Goal: Check status: Check status

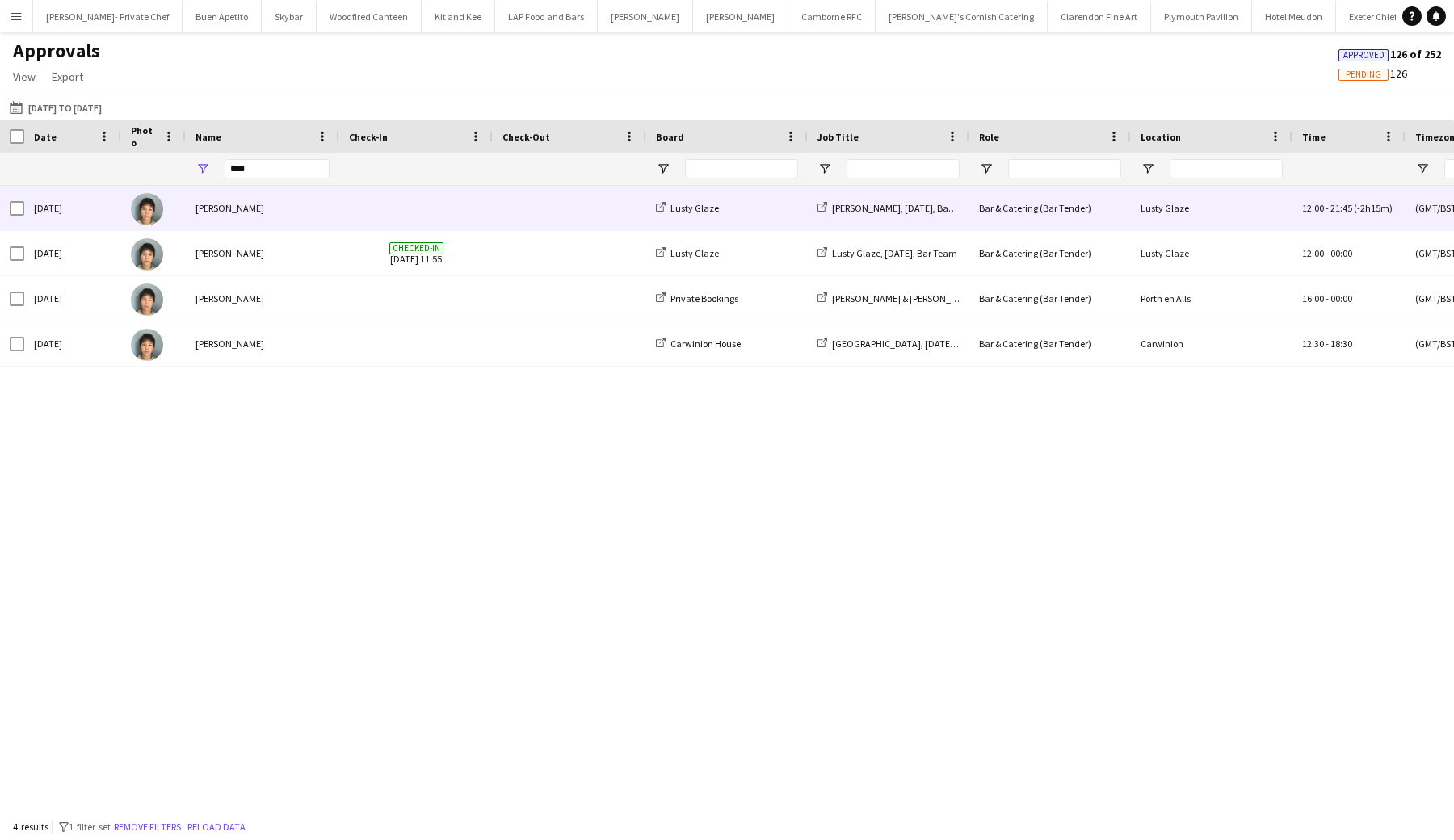
click at [407, 208] on span at bounding box center [416, 208] width 135 height 45
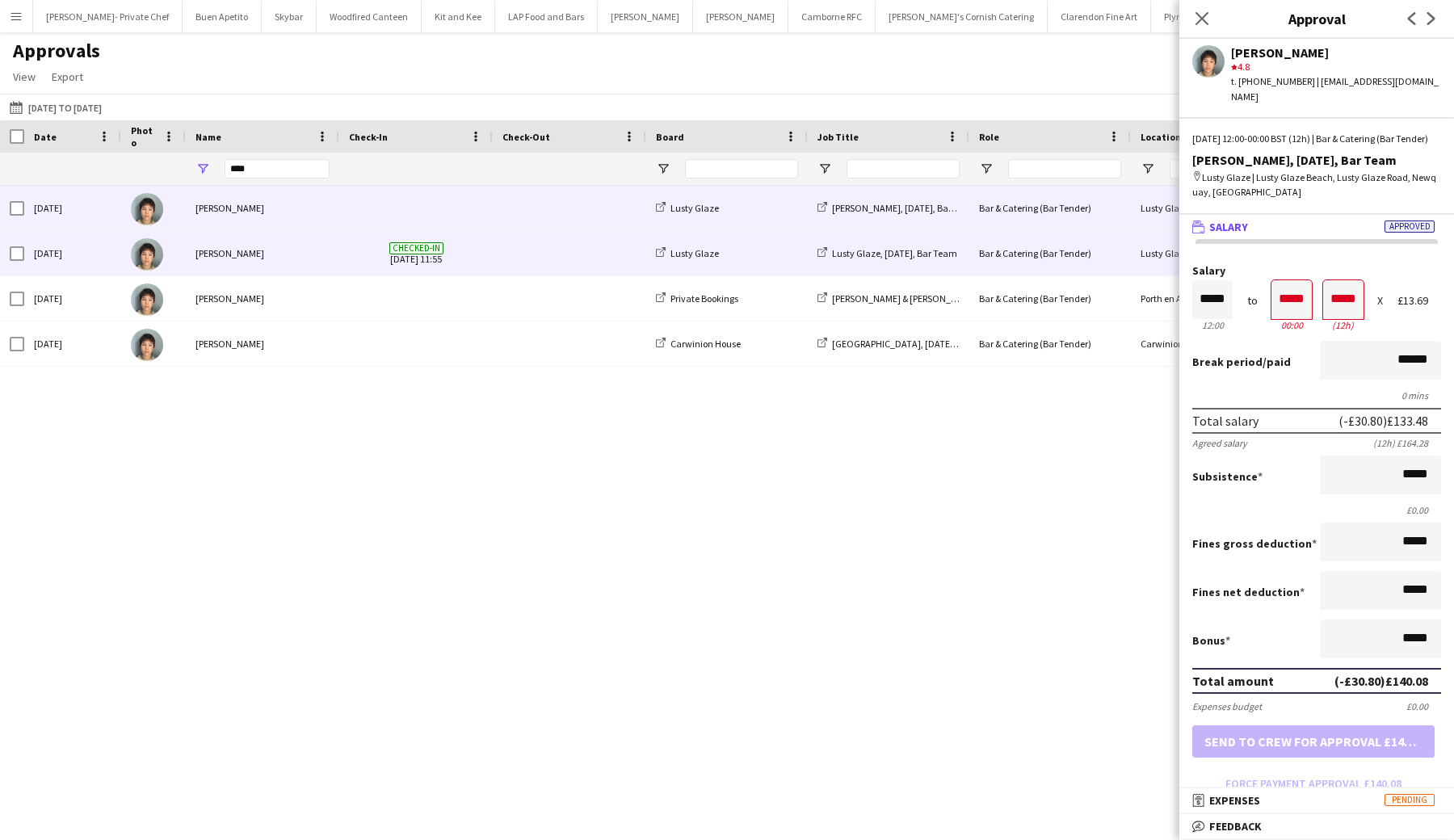
click at [492, 252] on div "Checked-in 29-08-2025 11:55" at bounding box center [416, 253] width 153 height 45
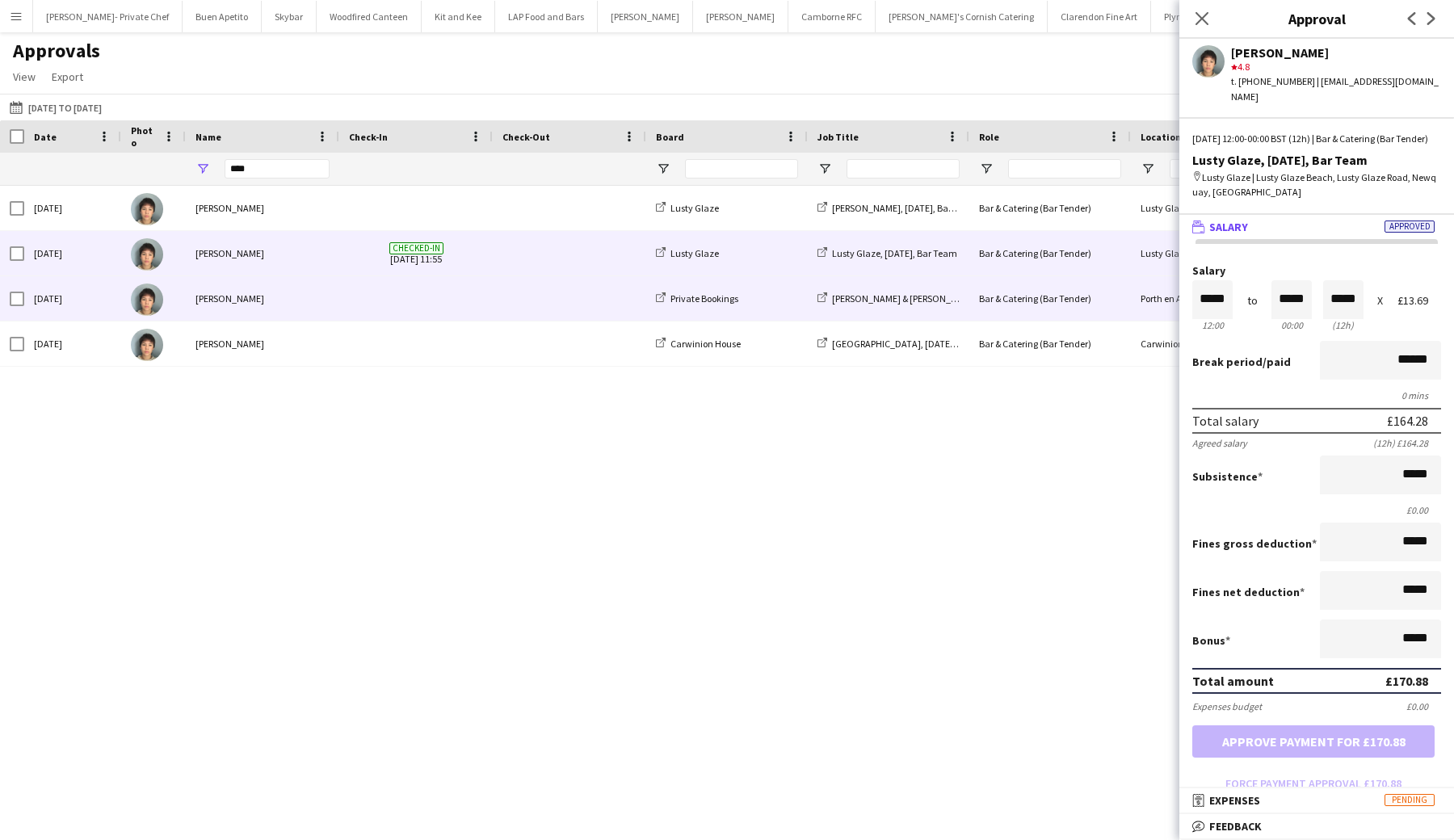
click at [497, 284] on div at bounding box center [569, 299] width 153 height 45
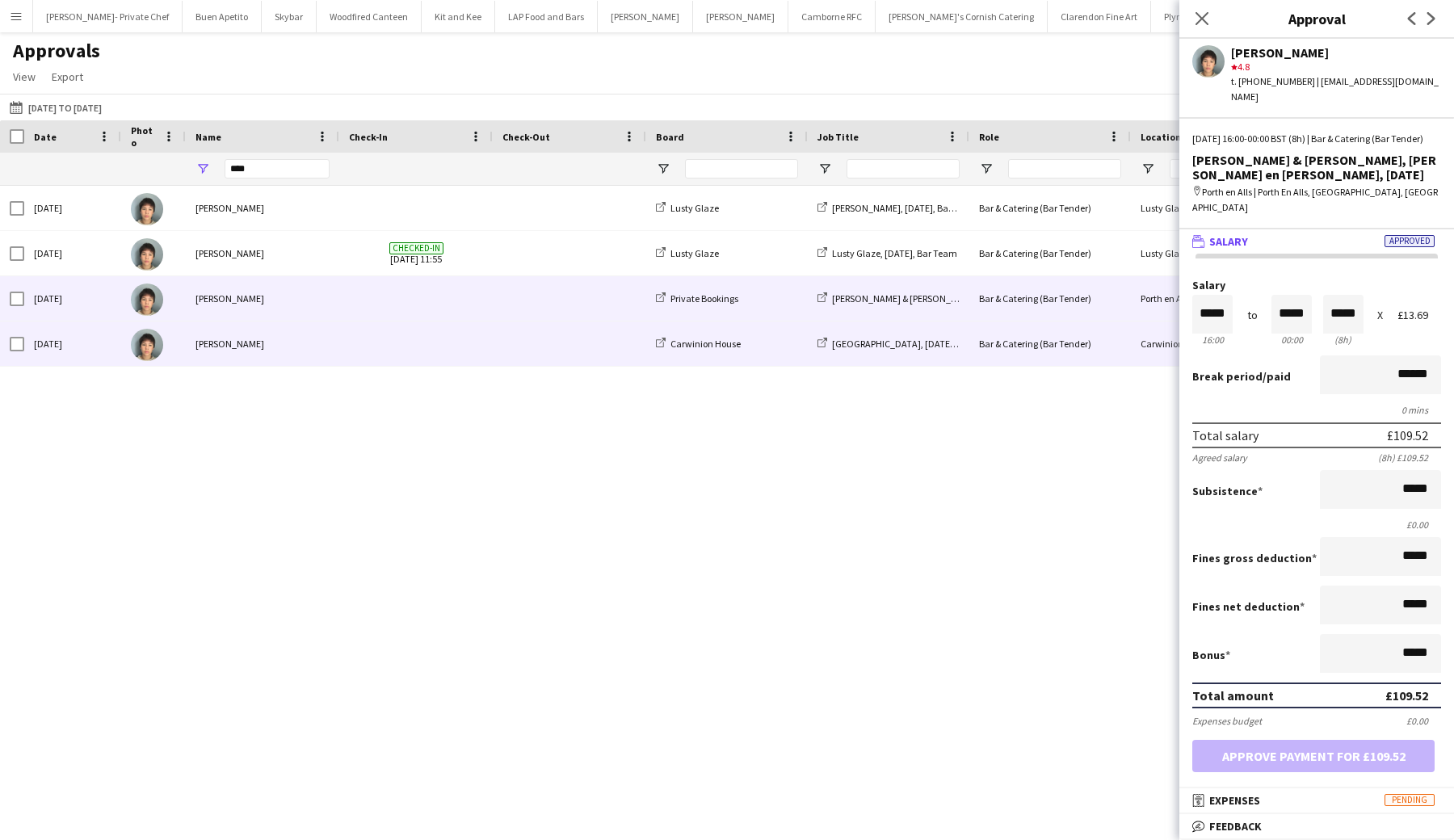
click at [514, 337] on span at bounding box center [569, 344] width 135 height 45
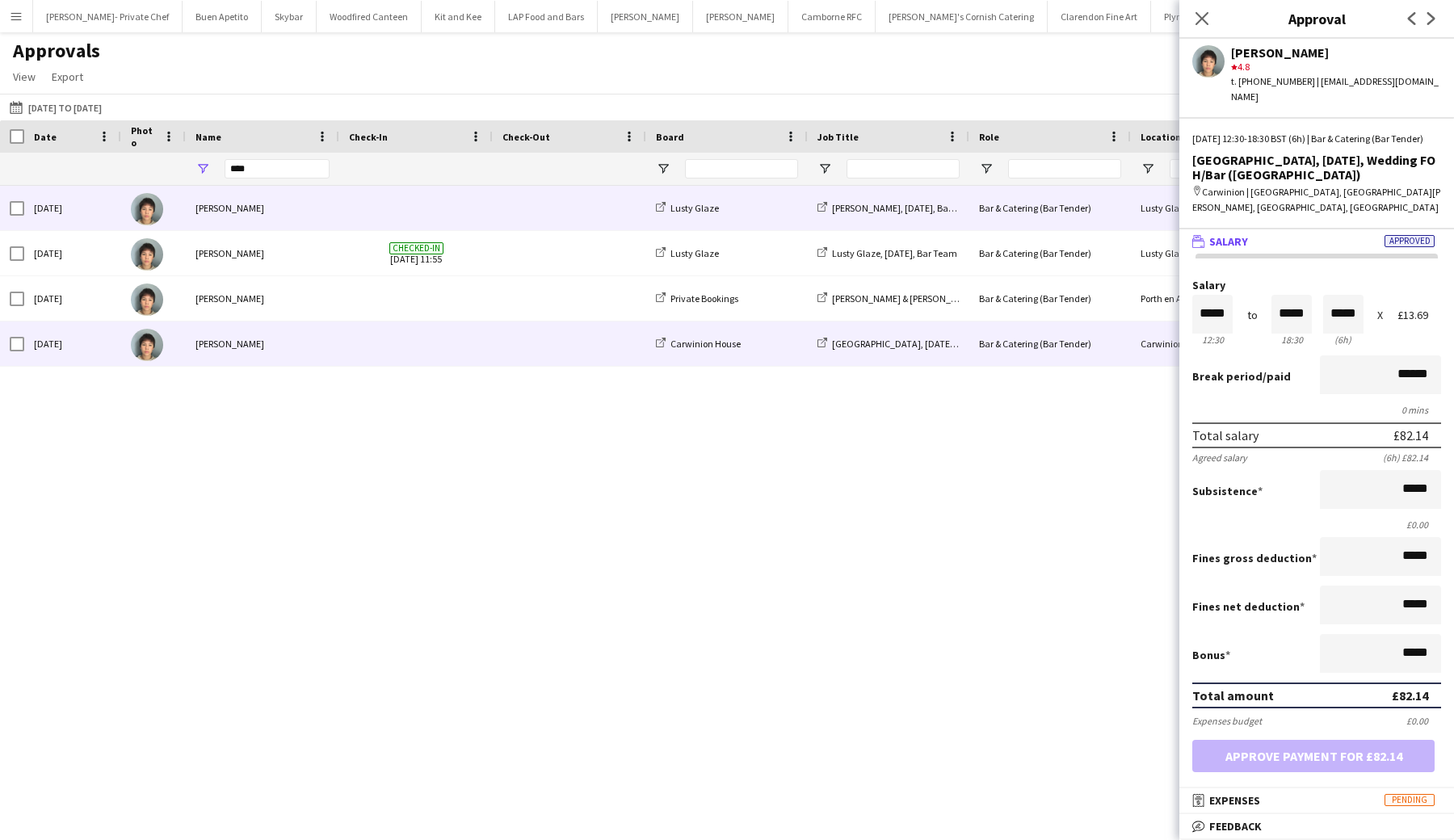
click at [614, 209] on span at bounding box center [569, 208] width 135 height 45
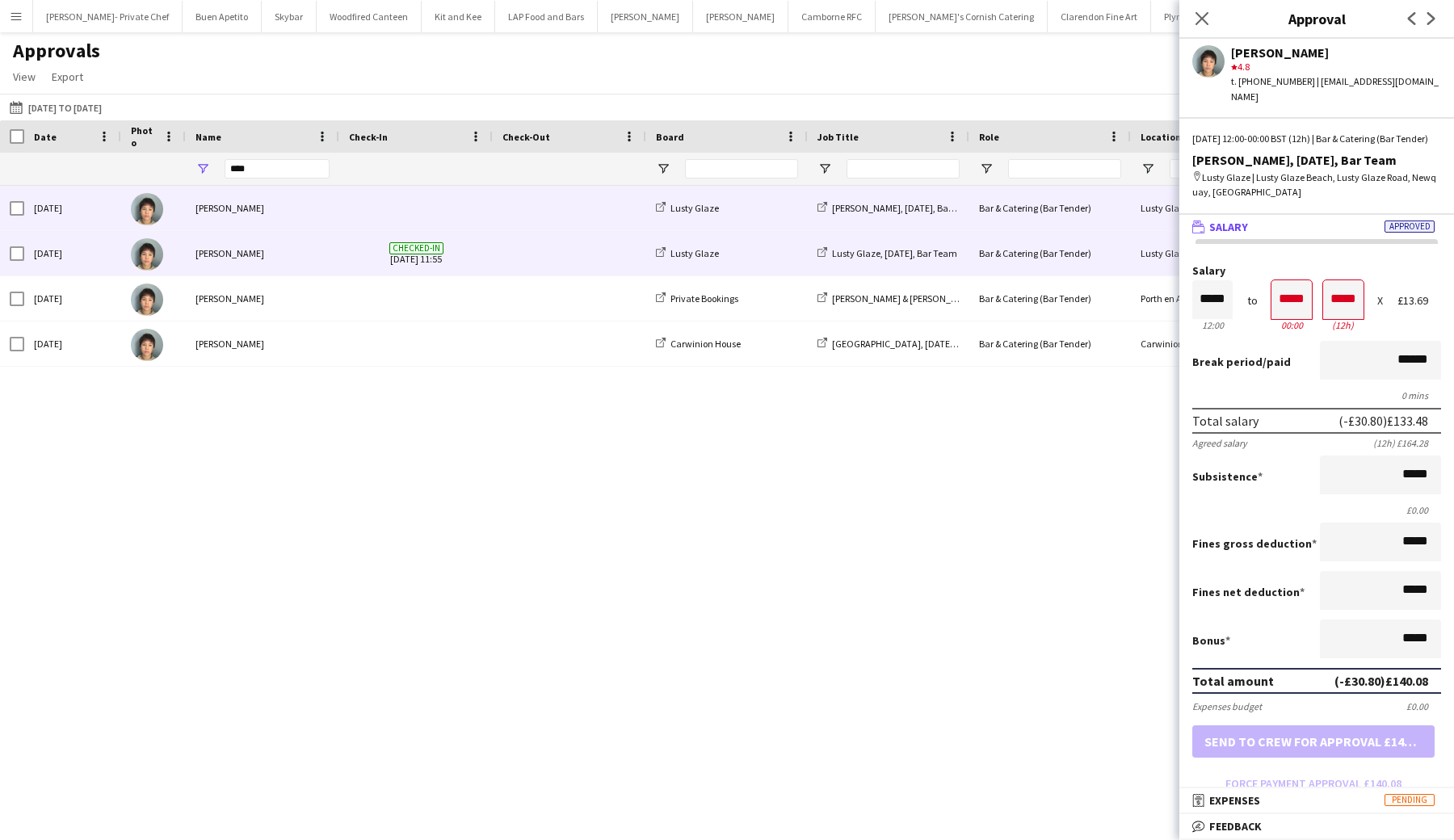
click at [613, 259] on span at bounding box center [569, 253] width 135 height 45
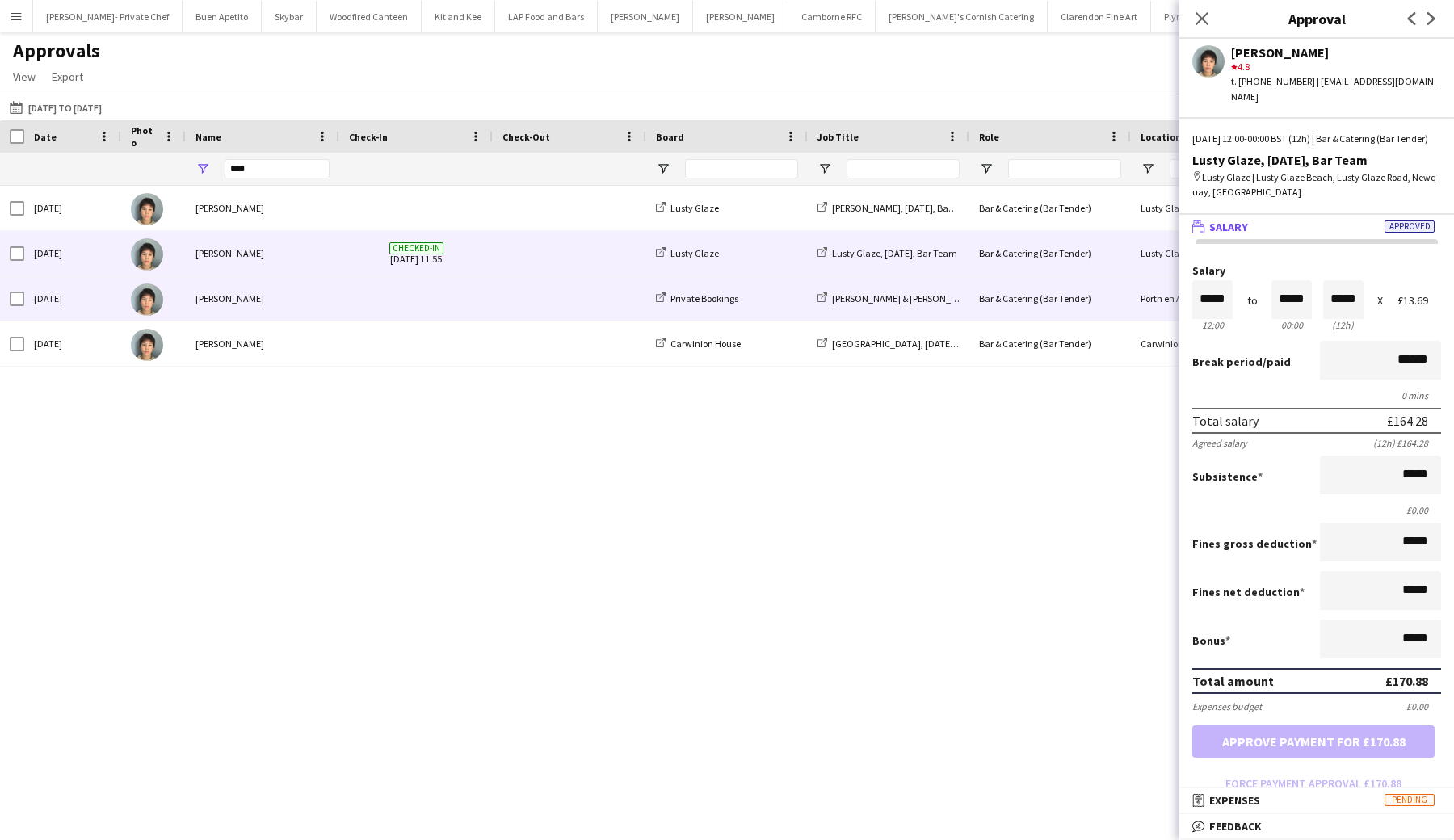
click at [602, 311] on span at bounding box center [569, 299] width 135 height 45
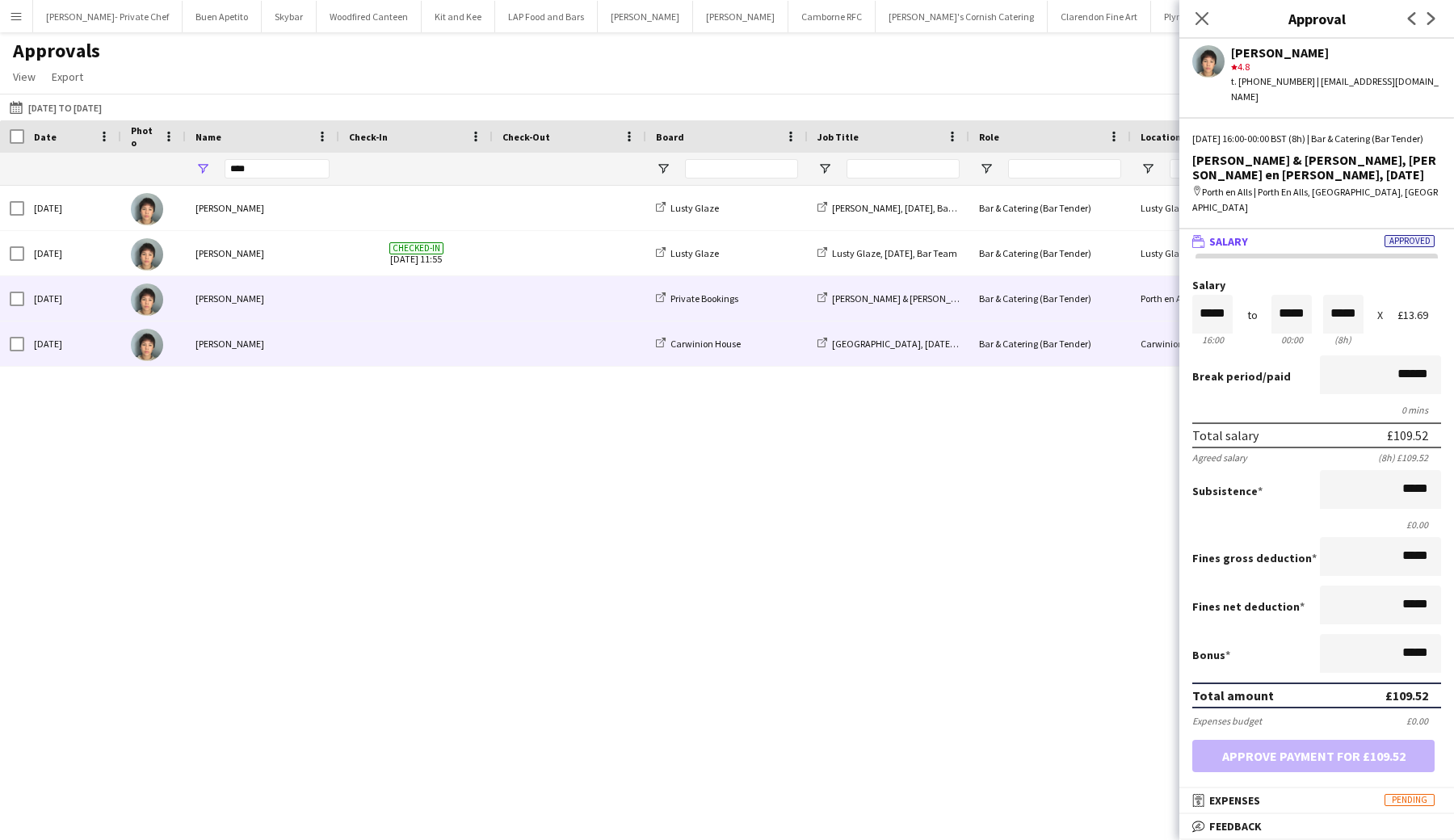
click at [599, 351] on span at bounding box center [569, 344] width 135 height 45
click at [592, 311] on span at bounding box center [569, 299] width 135 height 45
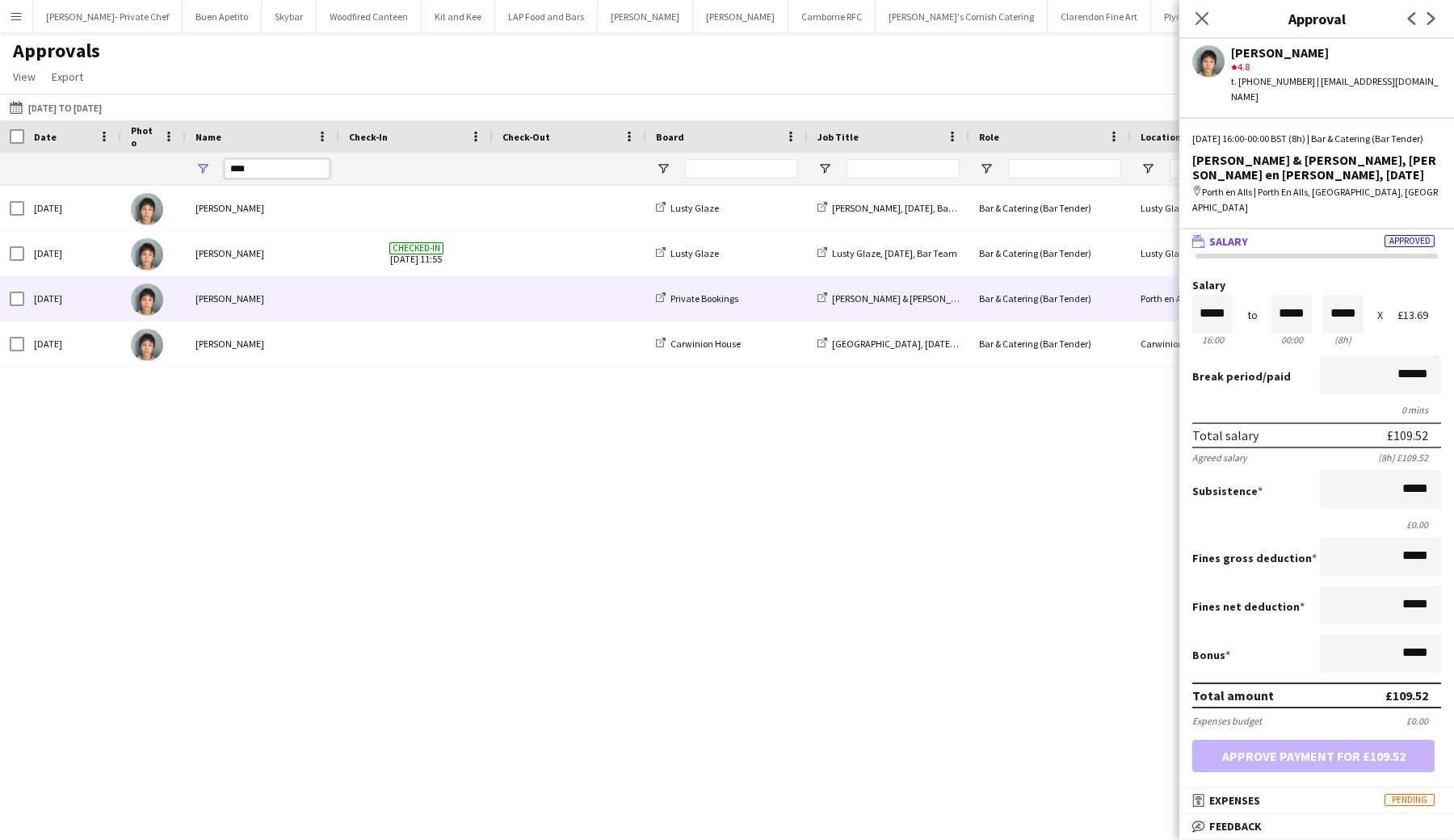
click at [292, 169] on input "****" at bounding box center [276, 168] width 105 height 19
type input "*"
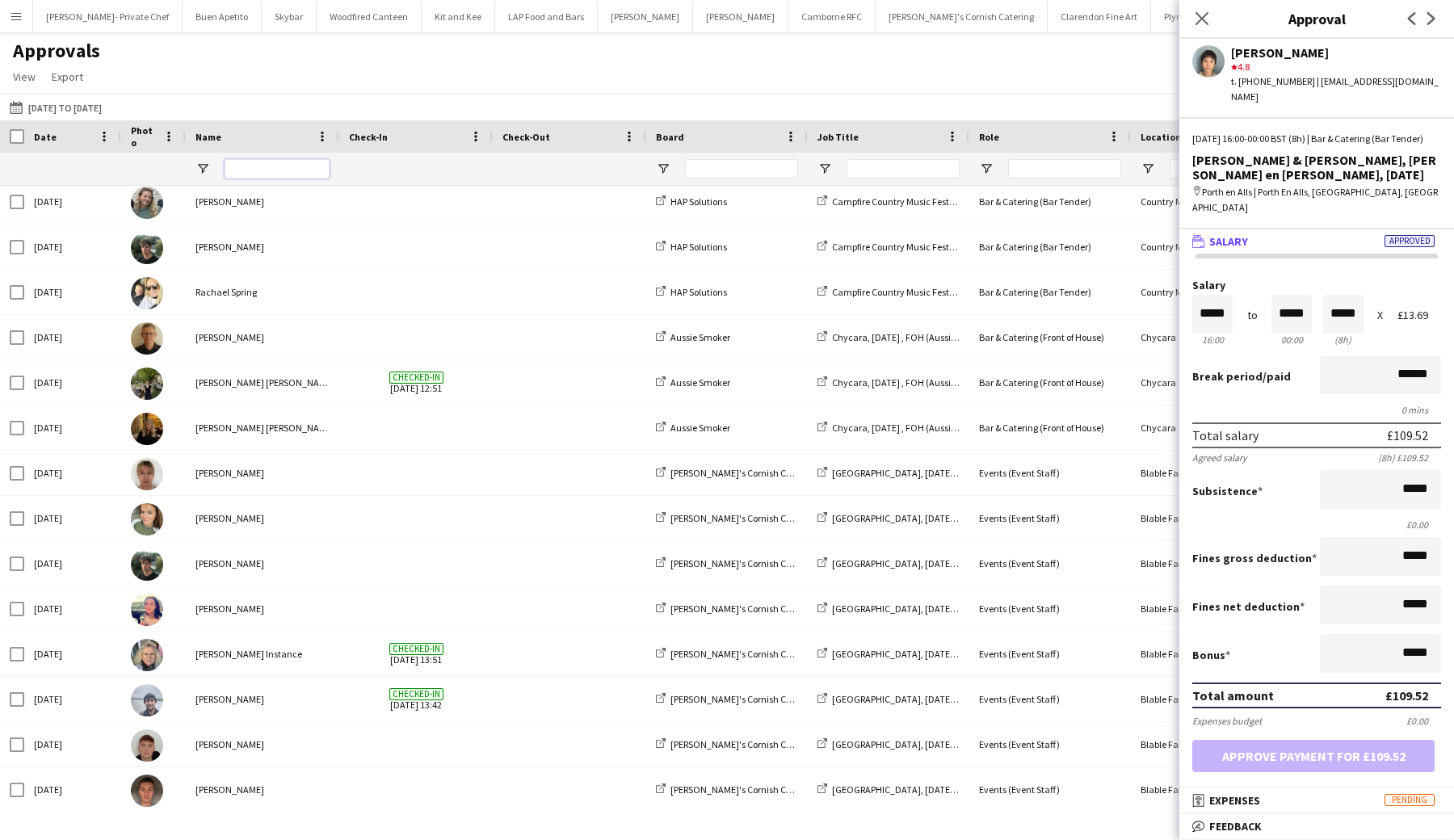
scroll to position [1012, 0]
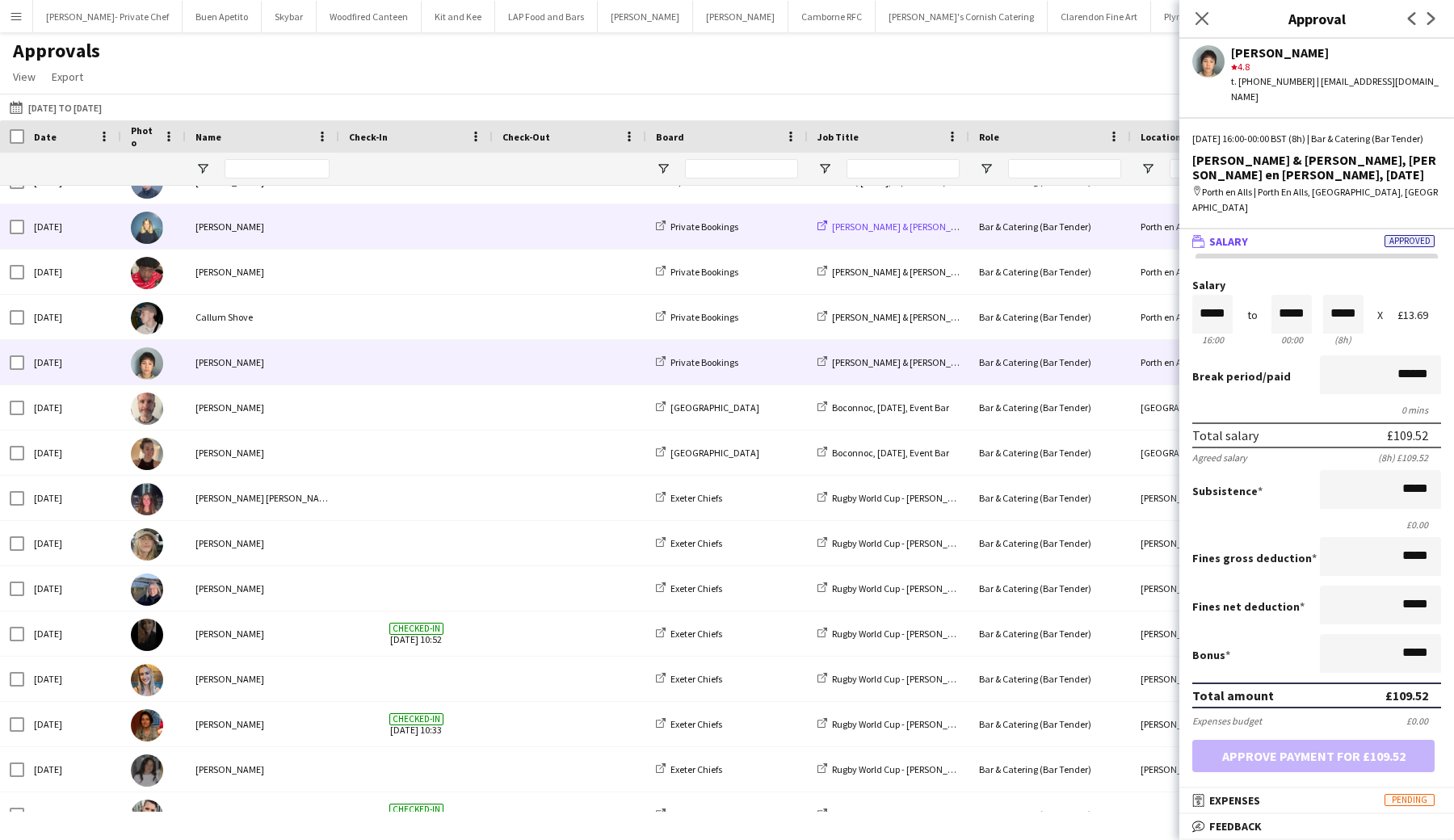
click at [909, 225] on span "[PERSON_NAME] & [PERSON_NAME], [PERSON_NAME] en [PERSON_NAME], [DATE]" at bounding box center [998, 226] width 333 height 12
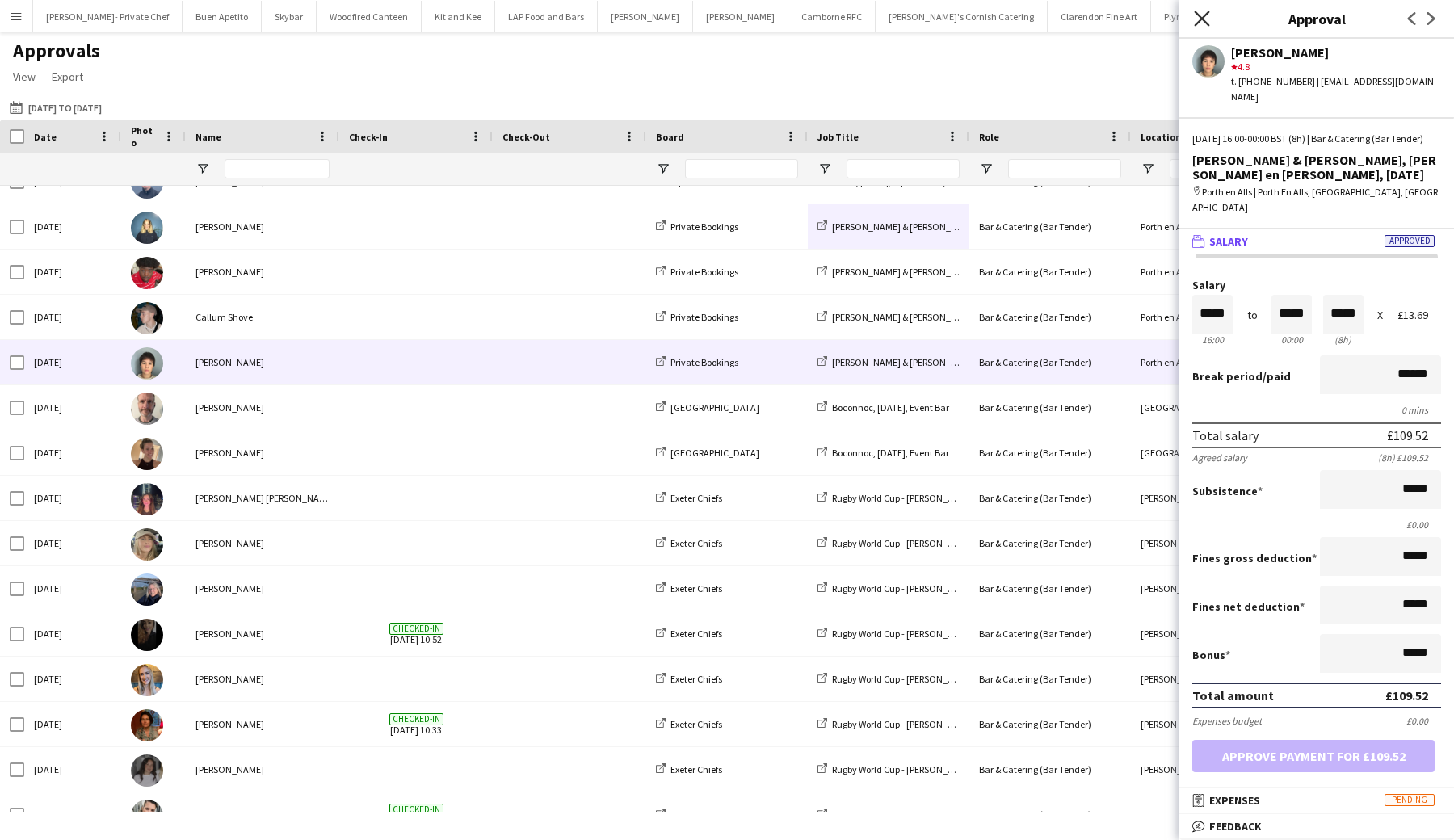
click at [1200, 22] on icon "Close pop-in" at bounding box center [1201, 18] width 16 height 16
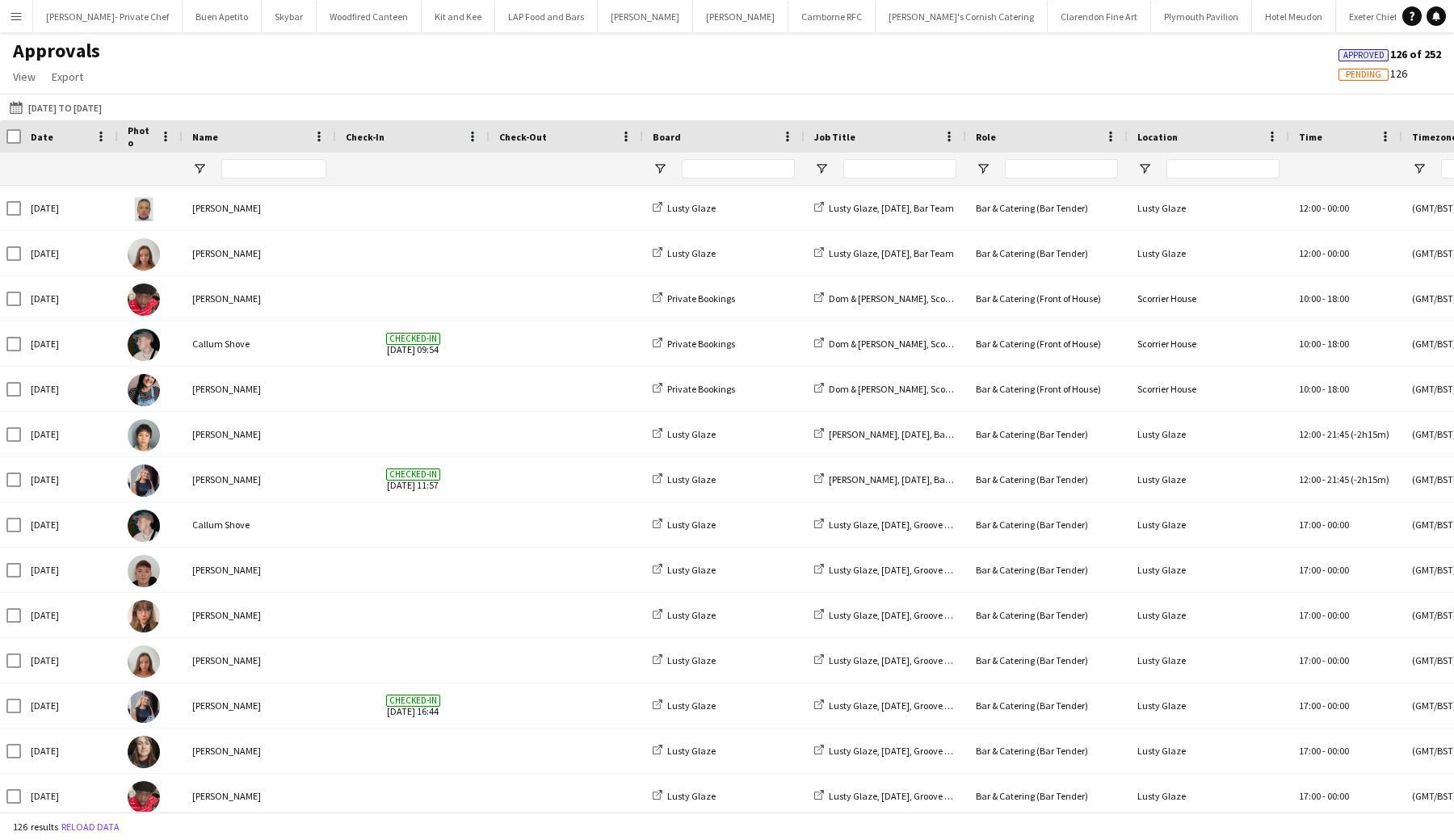
scroll to position [-1, 0]
click at [874, 88] on div "Approvals View Customise view Customise filters Reset Filters Reset View Reset …" at bounding box center [727, 66] width 1454 height 55
